Goal: Navigation & Orientation: Go to known website

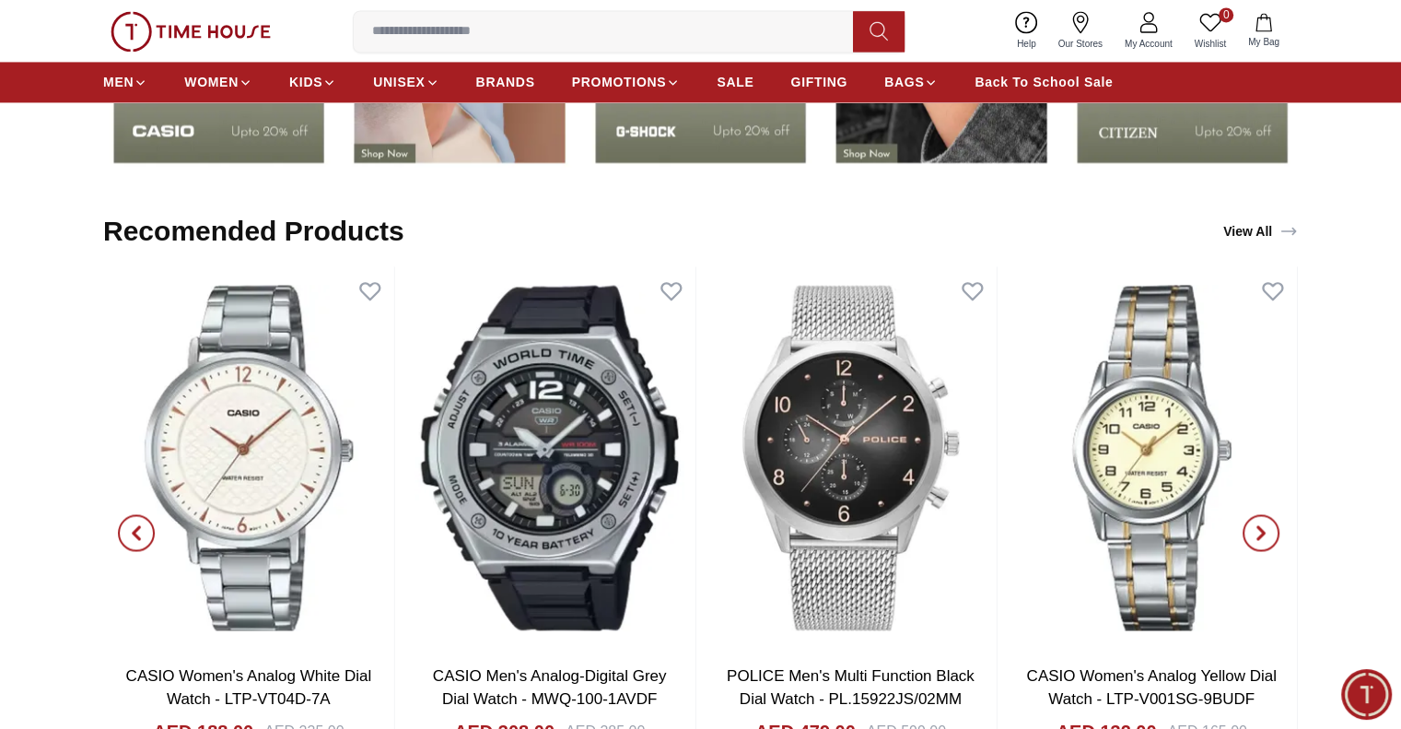
scroll to position [2948, 0]
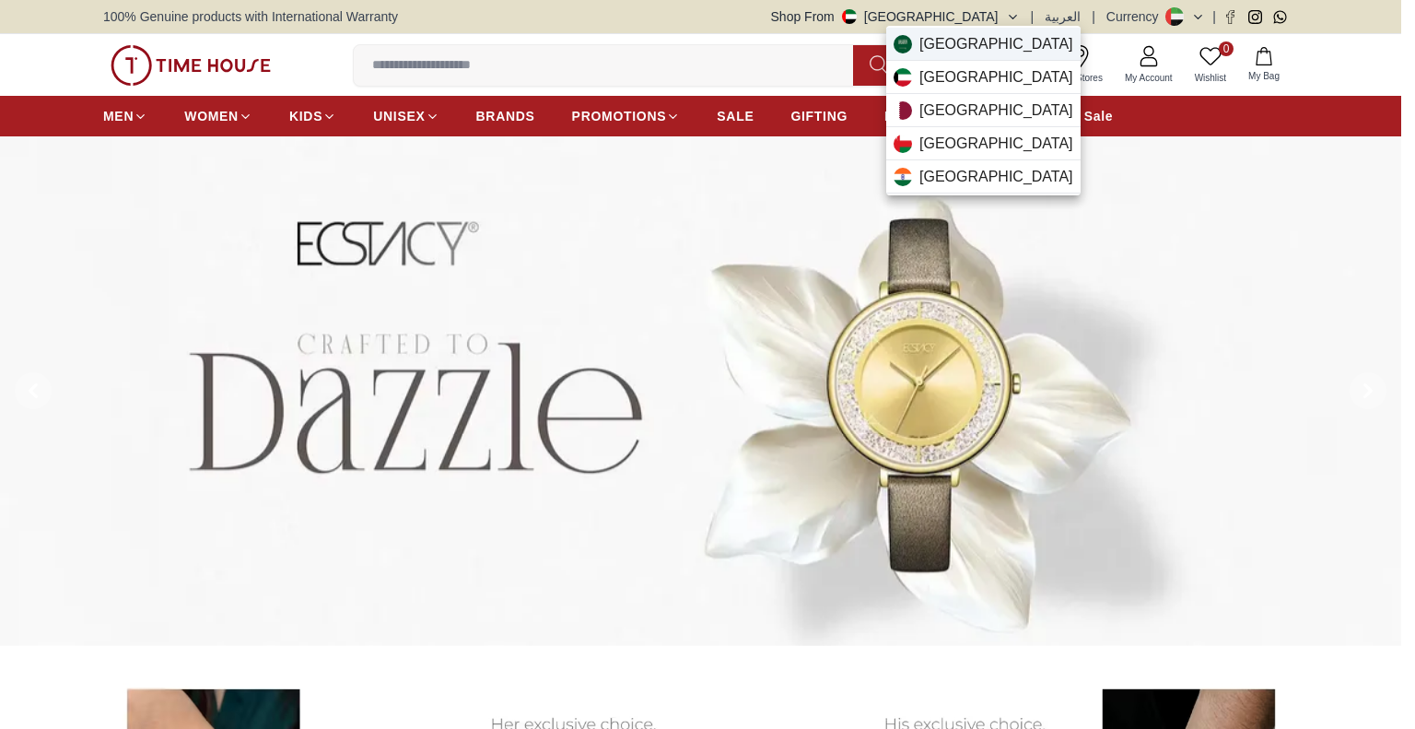
click at [984, 38] on span "[GEOGRAPHIC_DATA]" at bounding box center [996, 44] width 154 height 22
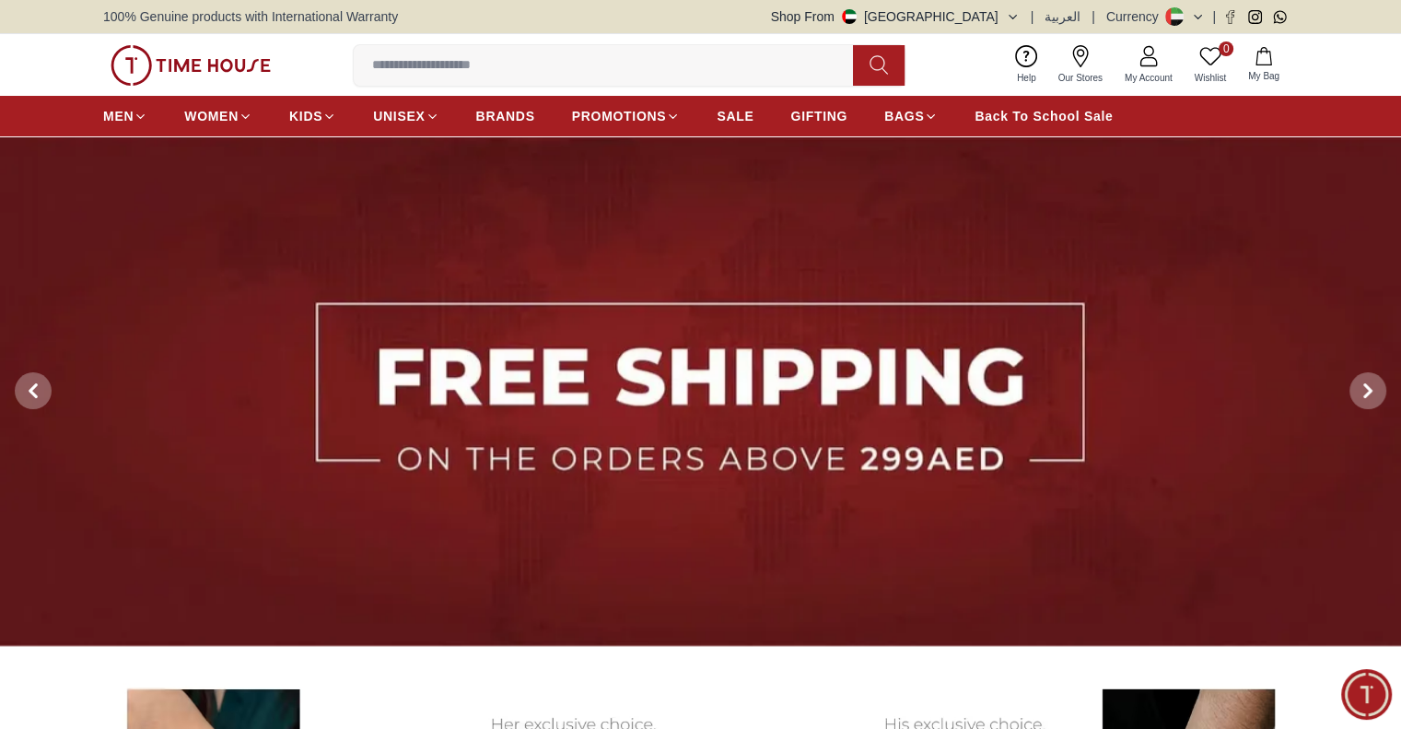
click at [993, 15] on button "Shop From [GEOGRAPHIC_DATA]" at bounding box center [895, 16] width 249 height 18
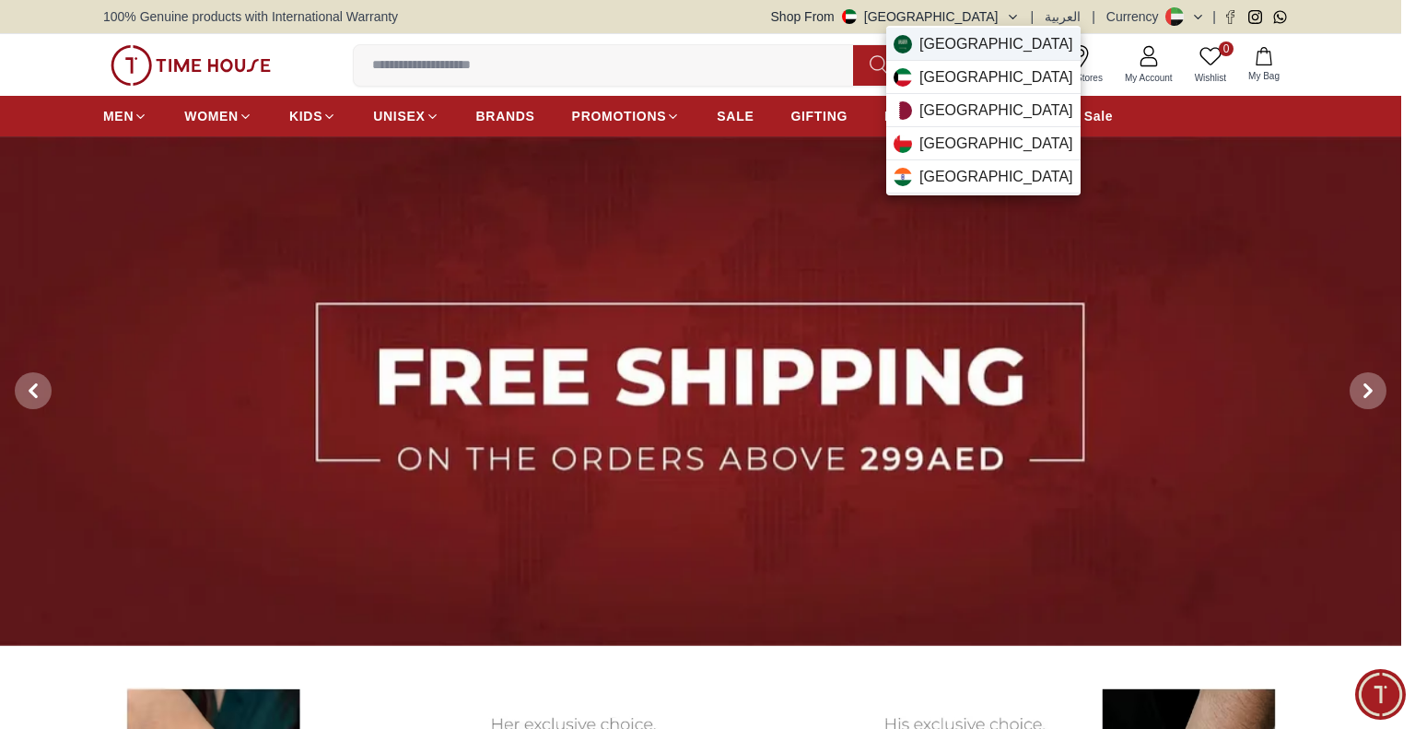
click at [1002, 43] on div "[GEOGRAPHIC_DATA]" at bounding box center [983, 44] width 194 height 33
